Goal: Task Accomplishment & Management: Use online tool/utility

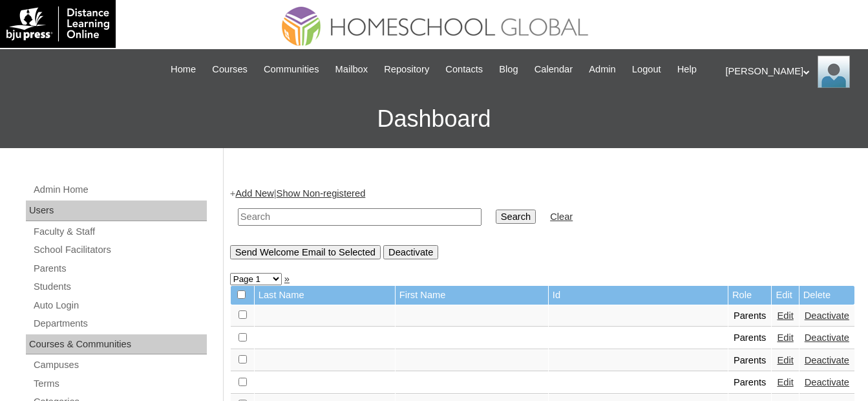
click at [383, 216] on input "text" at bounding box center [360, 216] width 244 height 17
paste input "Golloso"
type input "Golloso"
click at [496, 216] on input "Search" at bounding box center [516, 216] width 40 height 14
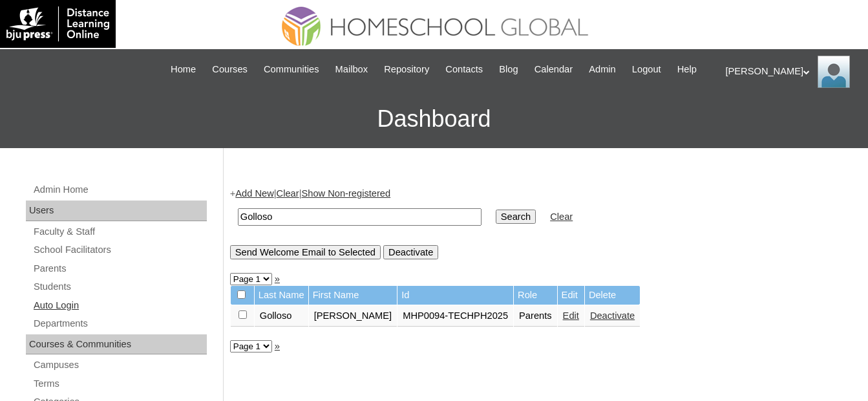
click at [79, 300] on link "Auto Login" at bounding box center [119, 305] width 175 height 16
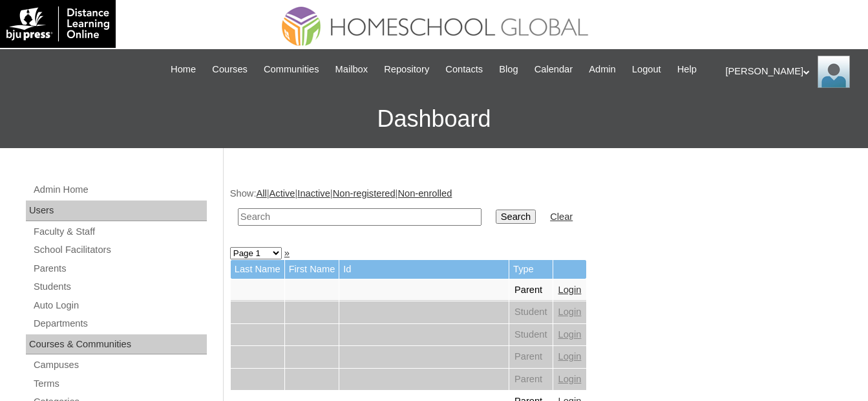
click at [367, 220] on input "text" at bounding box center [360, 216] width 244 height 17
paste input "Golloso"
type input "Golloso"
click at [496, 217] on input "Search" at bounding box center [516, 216] width 40 height 14
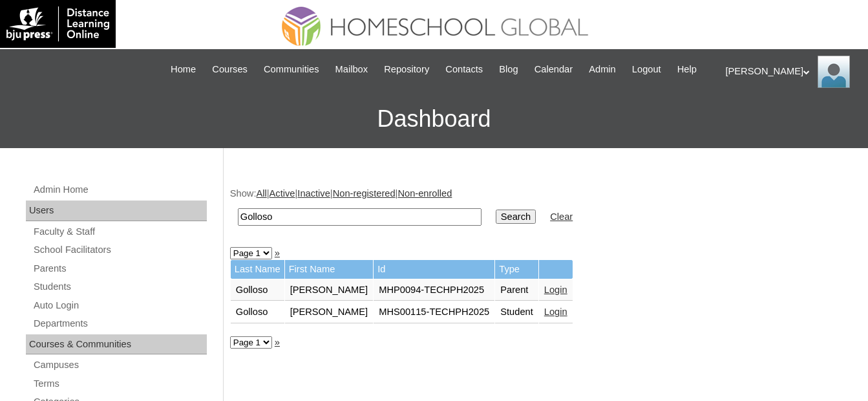
click at [544, 310] on link "Login" at bounding box center [555, 311] width 23 height 10
